Goal: Information Seeking & Learning: Learn about a topic

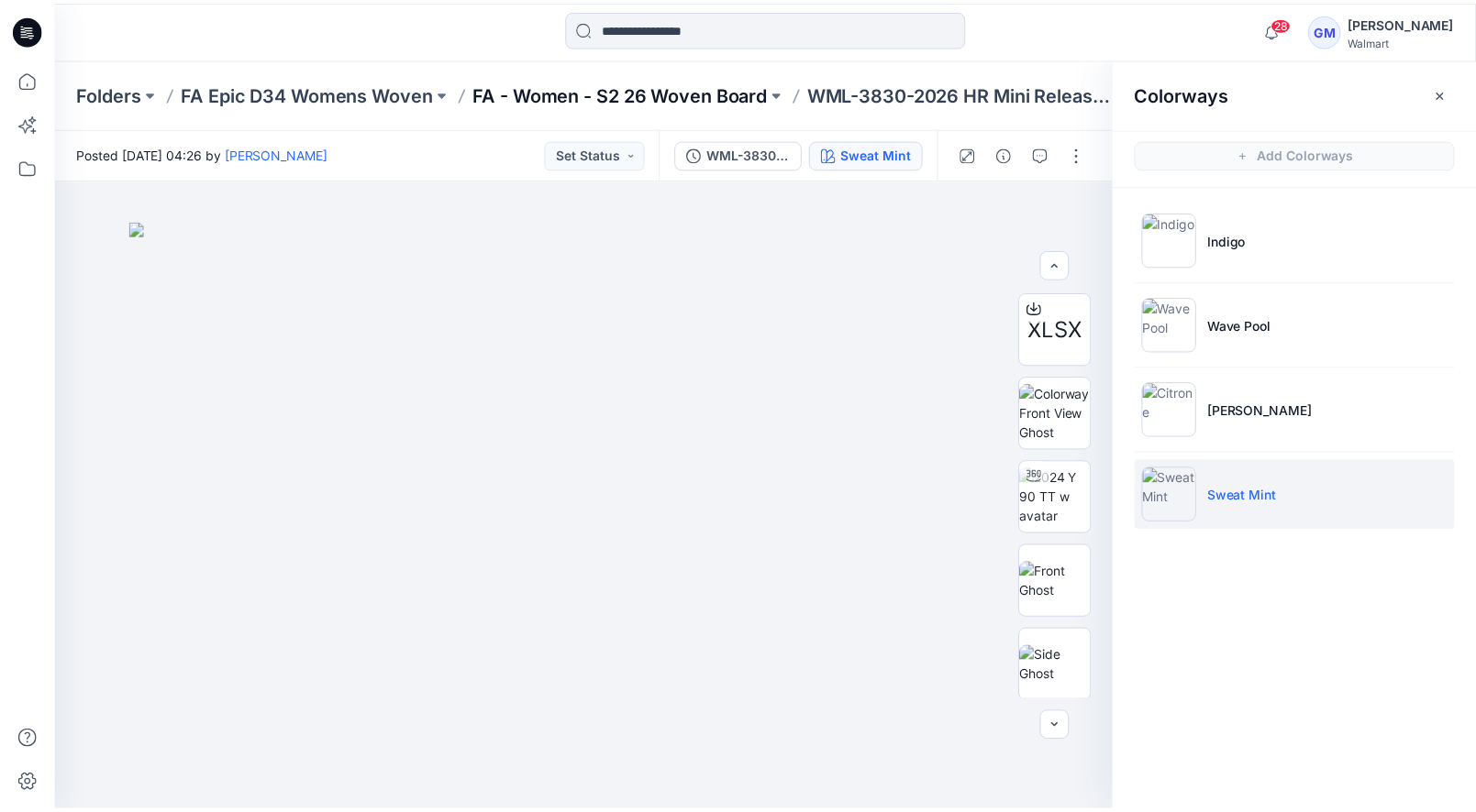
scroll to position [170, 0]
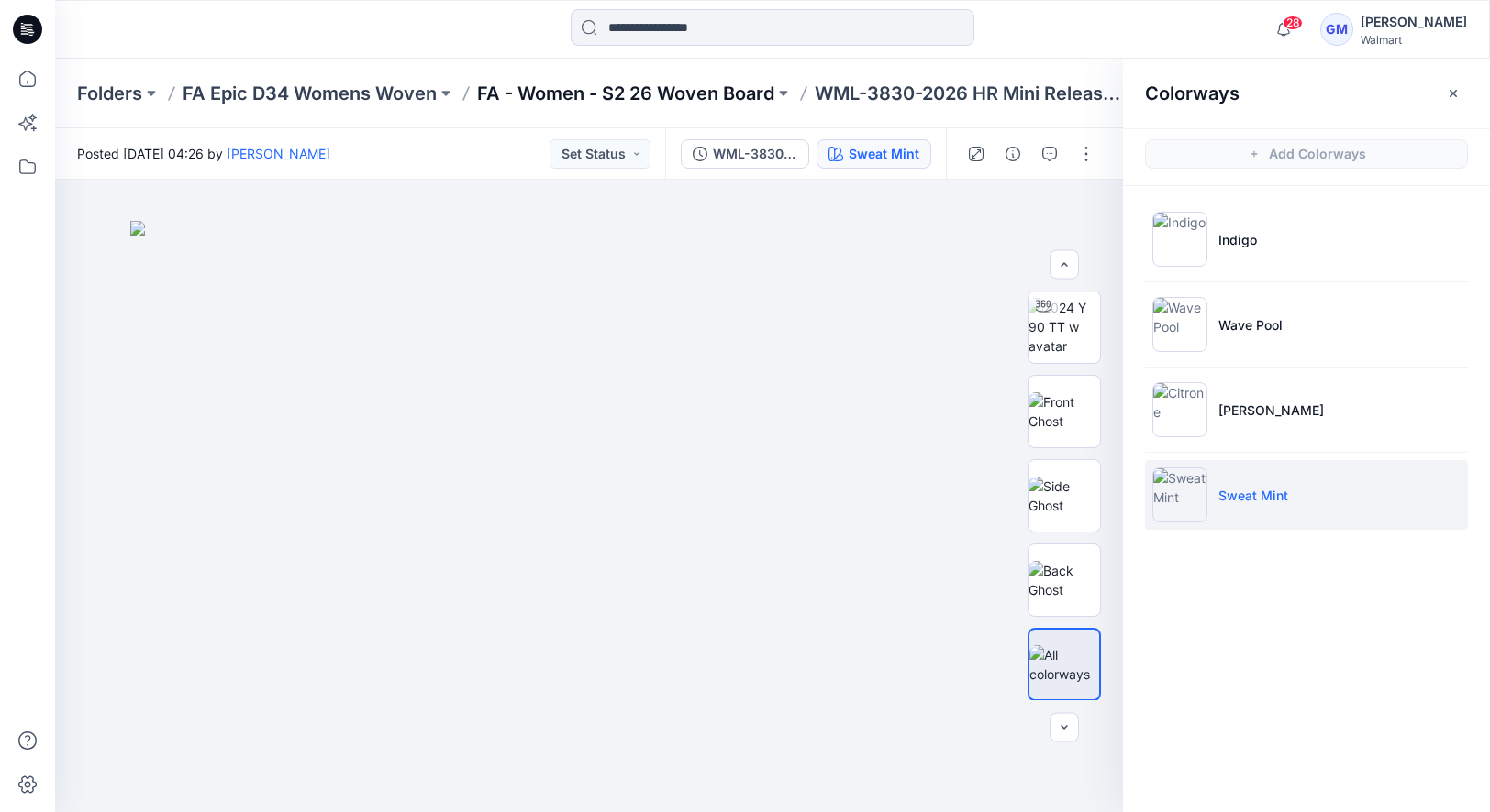
click at [565, 83] on p "FA - Women - S2 26 Woven Board" at bounding box center [625, 94] width 297 height 26
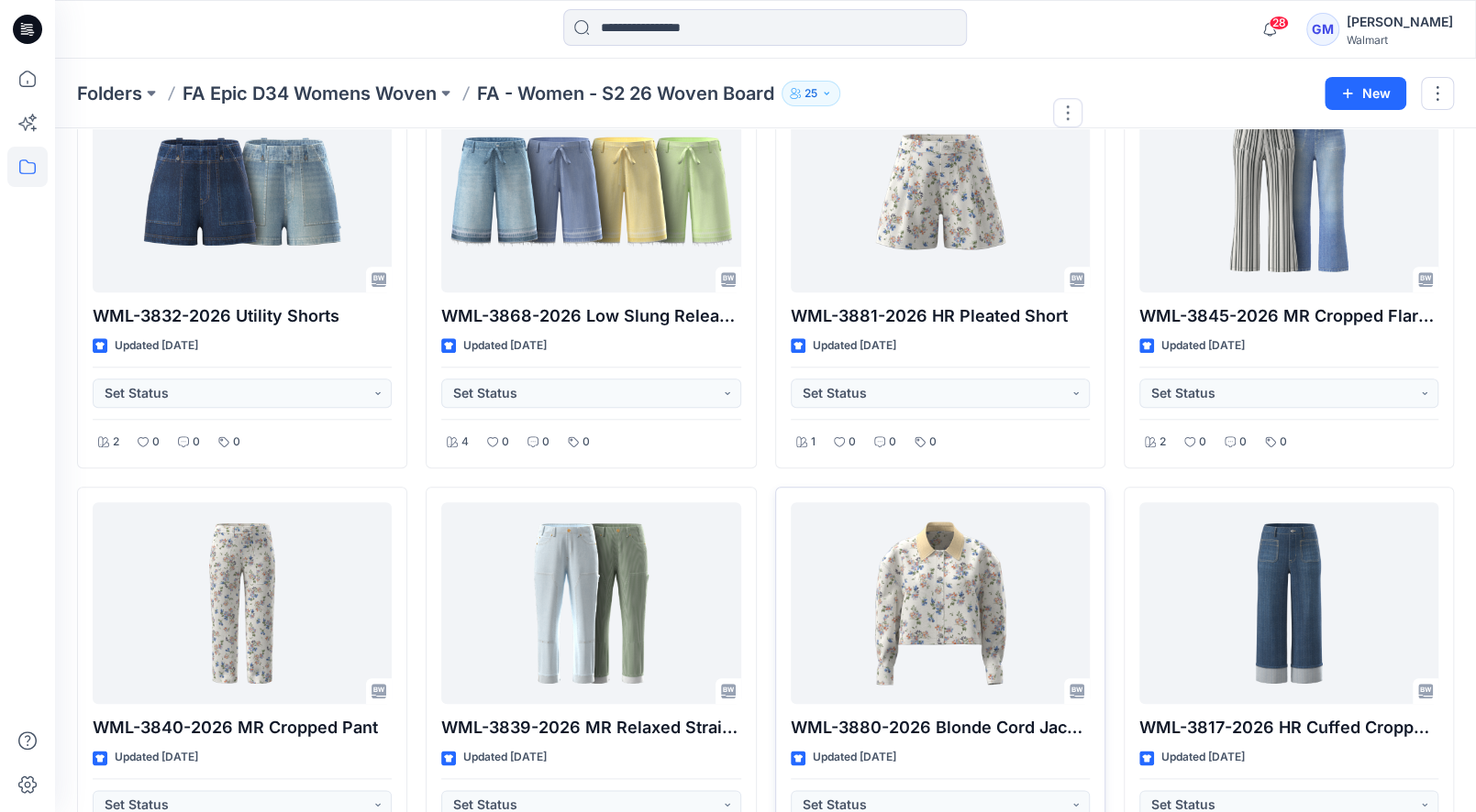
scroll to position [968, 0]
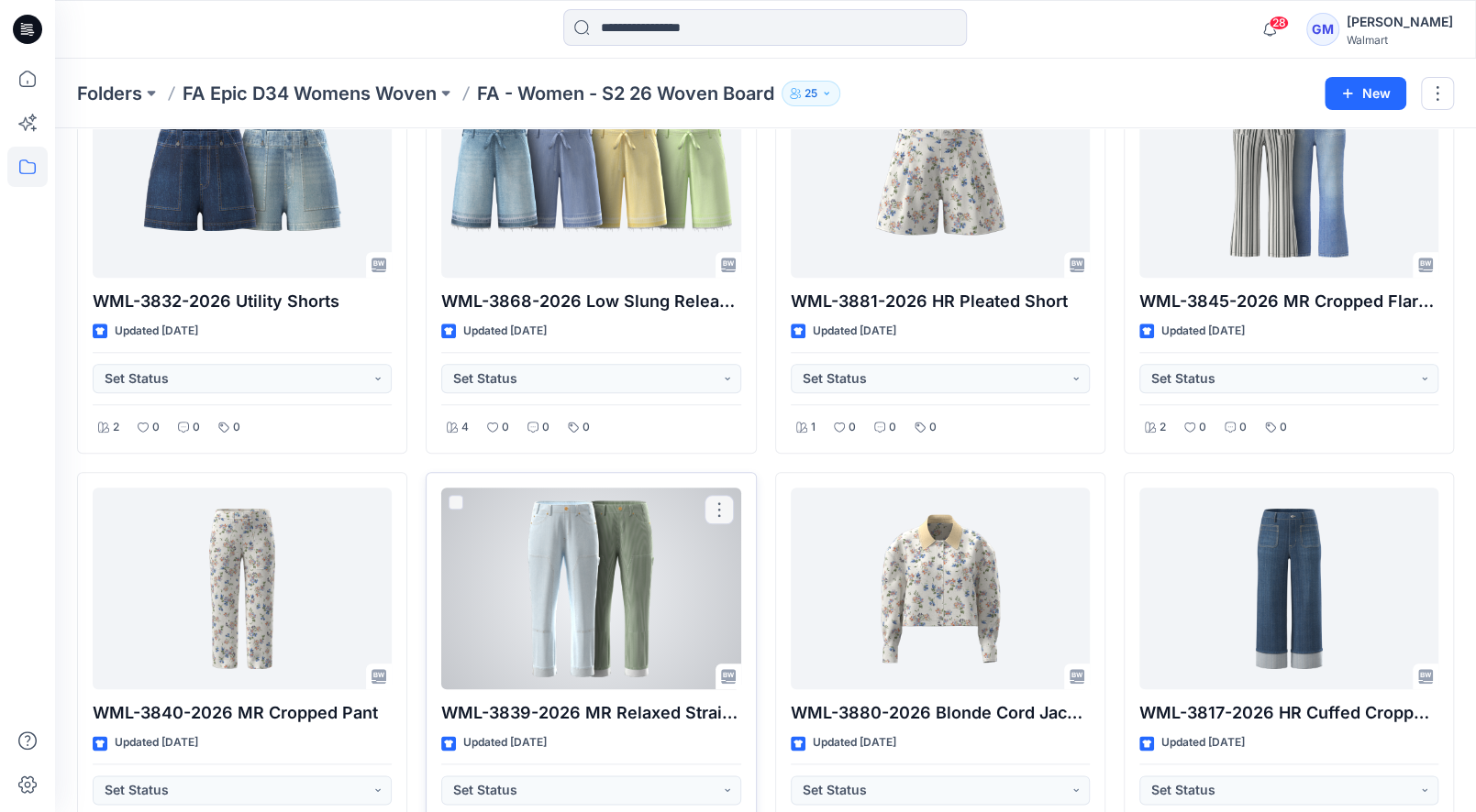
click at [564, 581] on div at bounding box center [591, 589] width 299 height 202
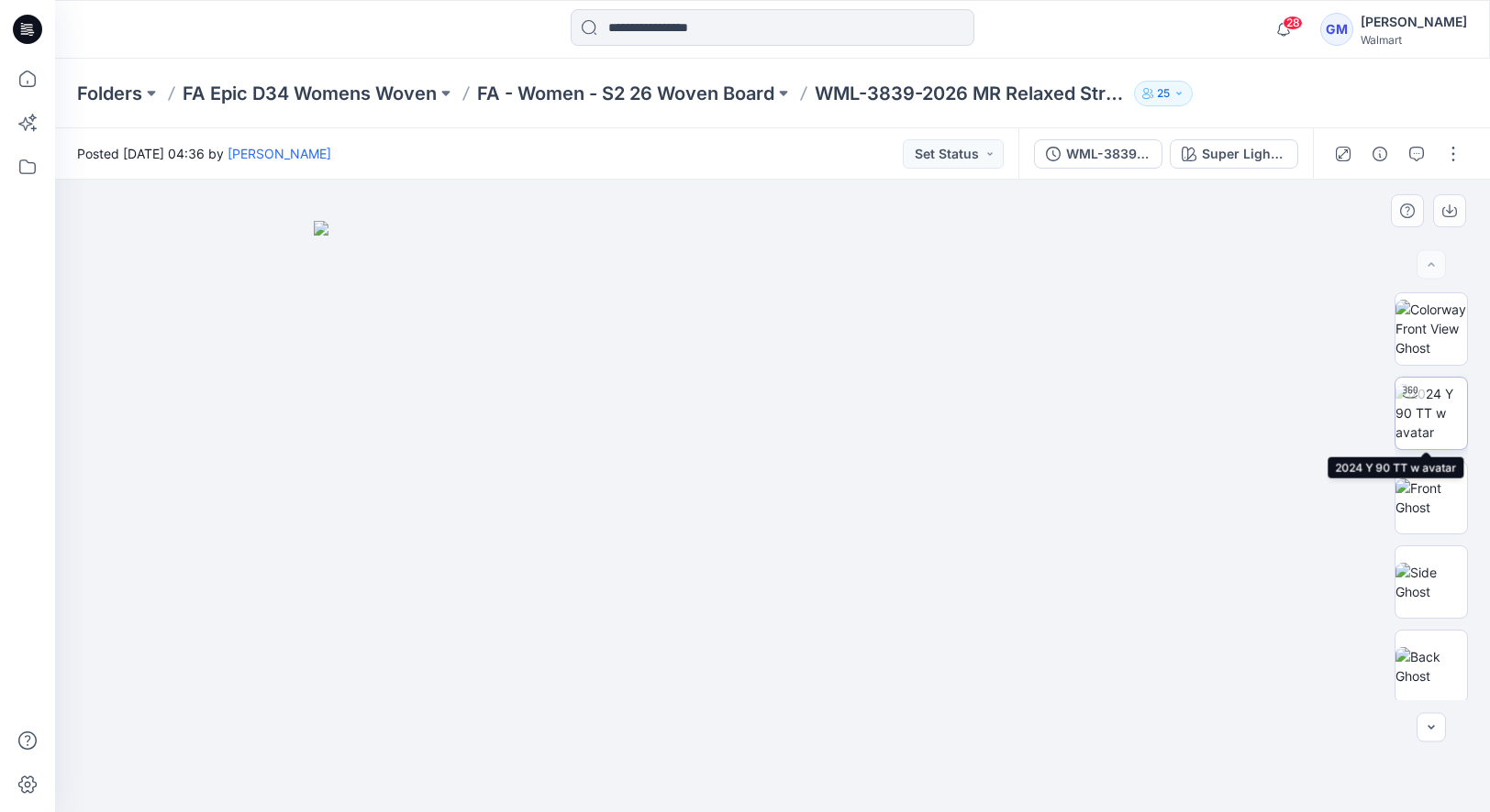
click at [1407, 415] on img at bounding box center [1431, 412] width 72 height 58
click at [1205, 171] on div "WML-3839-2026 MR Relaxed Straight Carpenter_Full Colorway Super Light Wash" at bounding box center [1165, 154] width 294 height 51
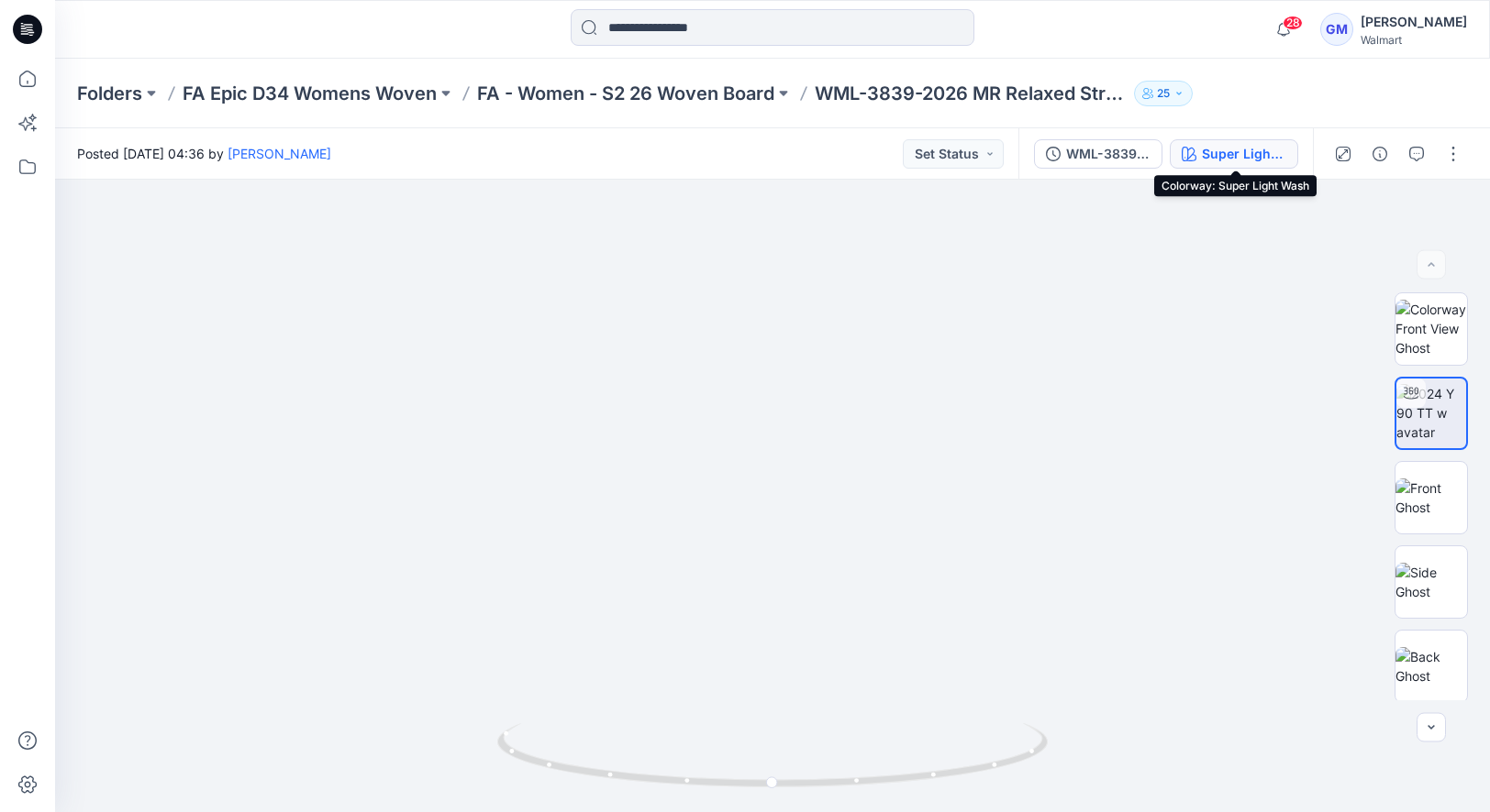
click at [1220, 156] on div "Super Light Wash" at bounding box center [1244, 154] width 85 height 20
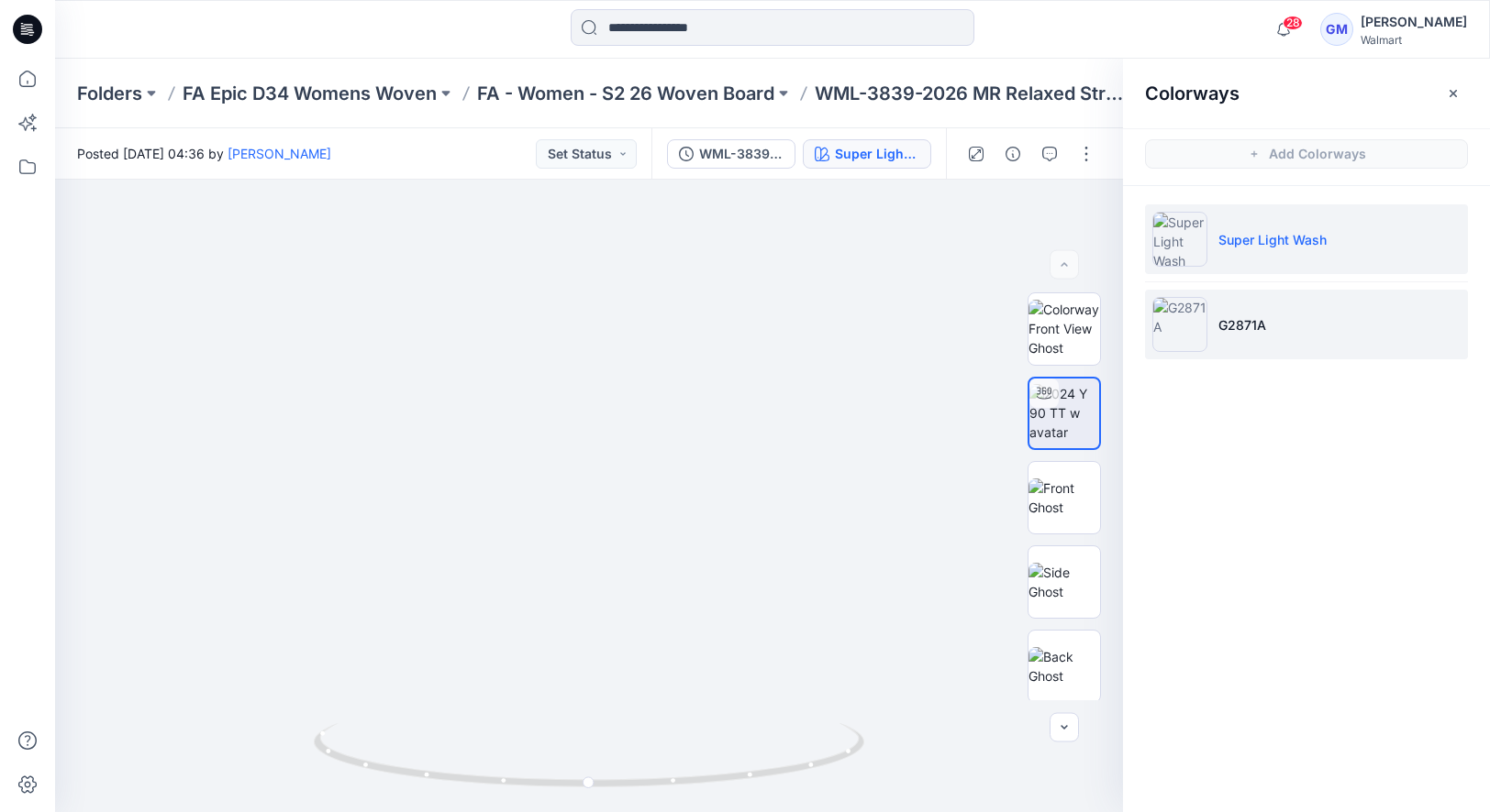
click at [1259, 300] on li "G2871A" at bounding box center [1306, 324] width 323 height 70
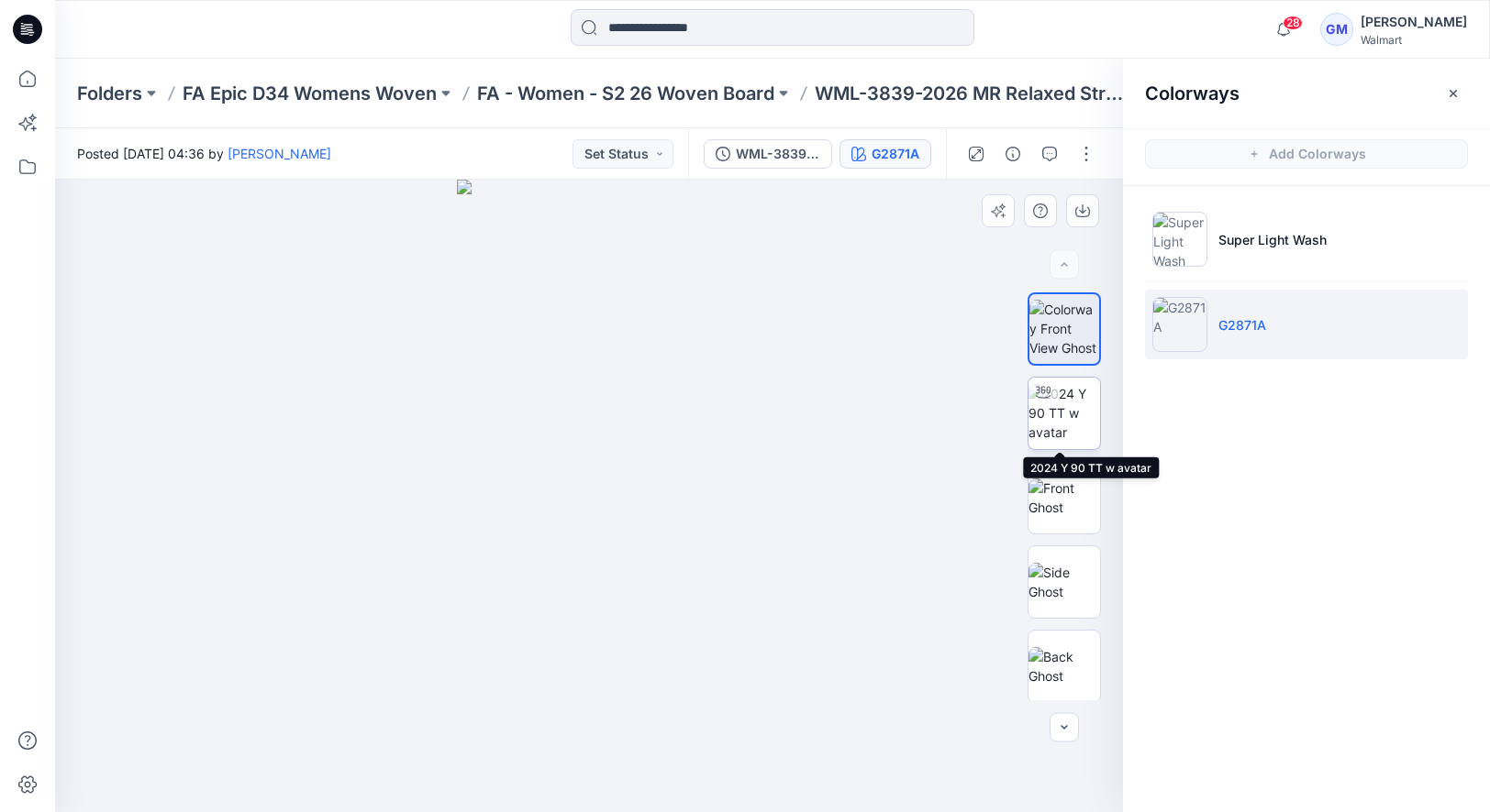
click at [1077, 418] on img at bounding box center [1064, 412] width 72 height 58
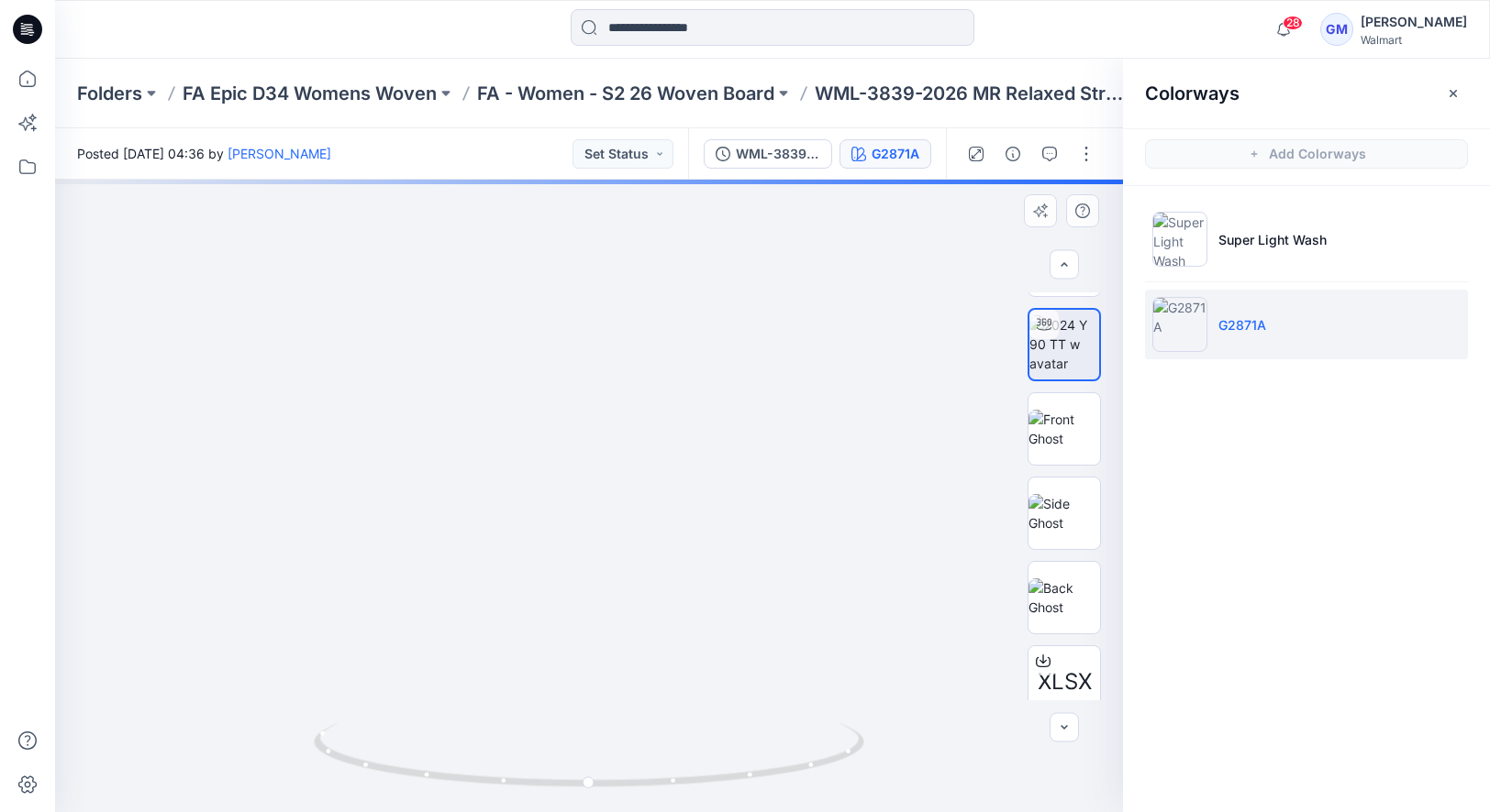
scroll to position [130, 0]
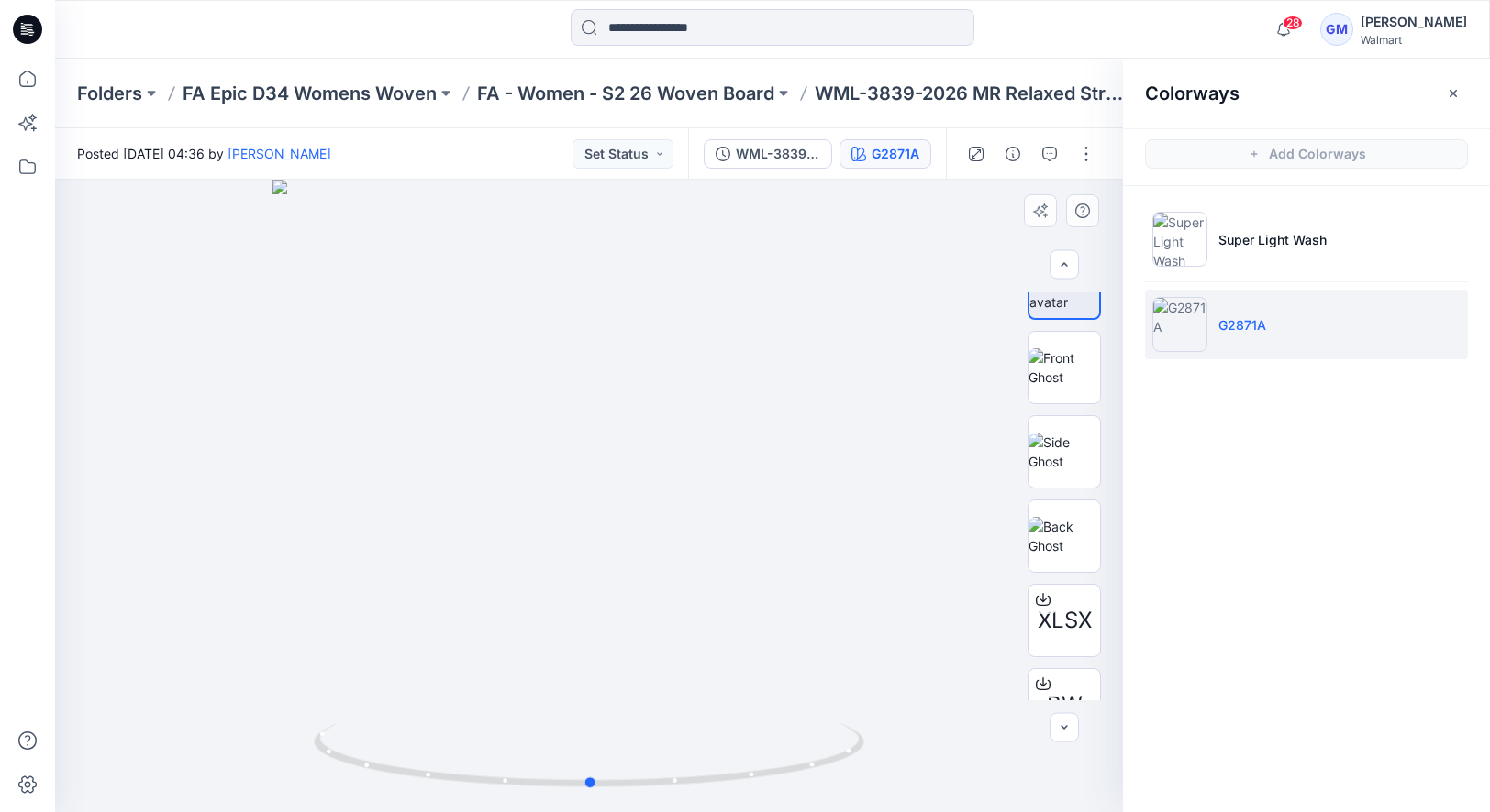
drag, startPoint x: 743, startPoint y: 563, endPoint x: 745, endPoint y: 376, distance: 187.0
drag, startPoint x: 651, startPoint y: 587, endPoint x: 663, endPoint y: 477, distance: 110.7
click at [674, 301] on img at bounding box center [612, 190] width 1398 height 1243
drag, startPoint x: 664, startPoint y: 529, endPoint x: 648, endPoint y: 382, distance: 147.9
click at [648, 382] on img at bounding box center [605, 114] width 1398 height 1398
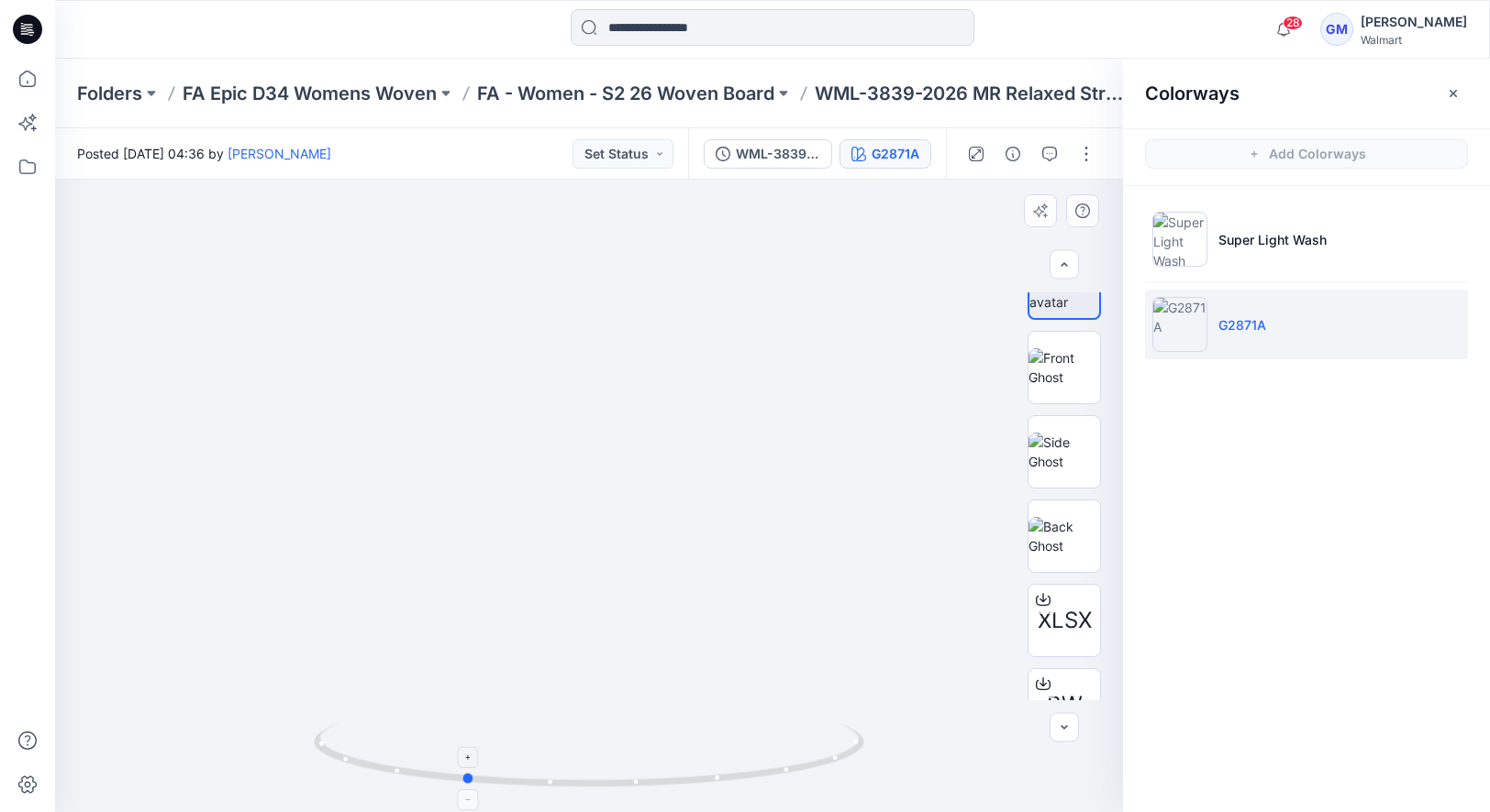
drag, startPoint x: 595, startPoint y: 785, endPoint x: 468, endPoint y: 732, distance: 137.6
click at [468, 732] on icon at bounding box center [592, 758] width 555 height 69
drag, startPoint x: 473, startPoint y: 782, endPoint x: 607, endPoint y: 756, distance: 136.5
click at [607, 756] on icon at bounding box center [592, 758] width 555 height 69
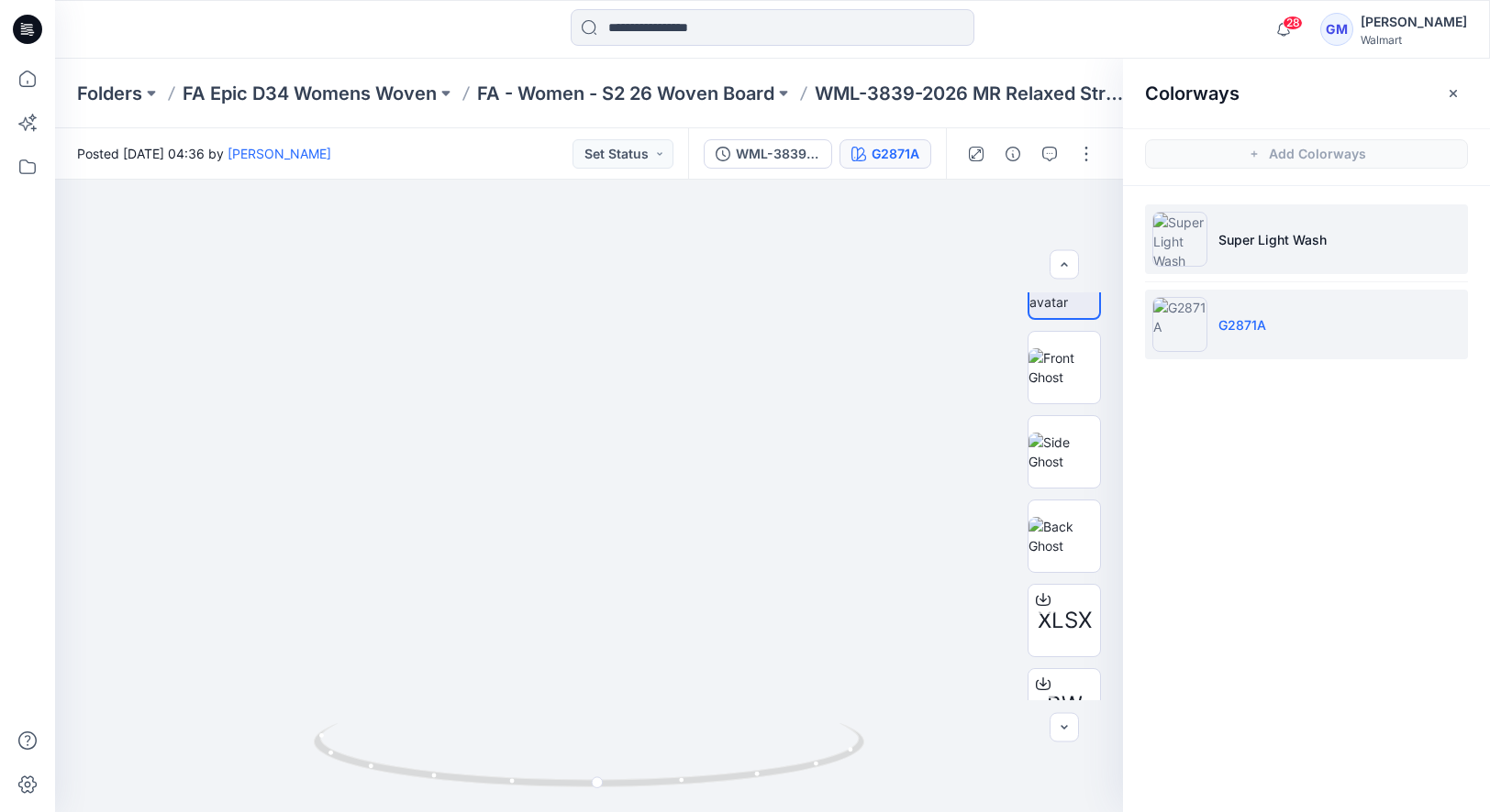
click at [1321, 243] on p "Super Light Wash" at bounding box center [1272, 240] width 108 height 20
